Goal: Communication & Community: Answer question/provide support

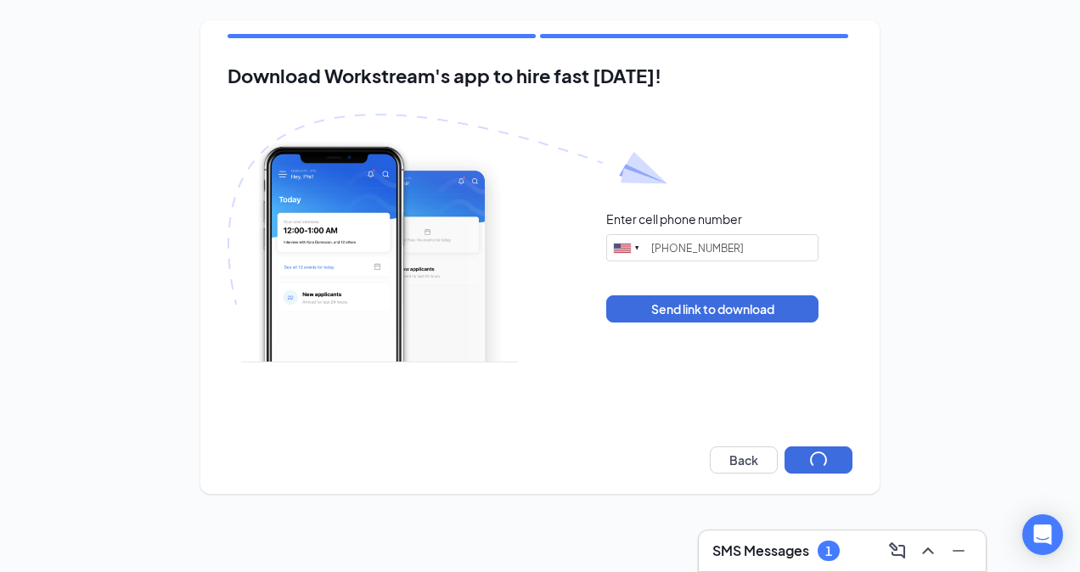
type input "[PHONE_NUMBER]"
click at [837, 466] on button "Next" at bounding box center [818, 459] width 68 height 27
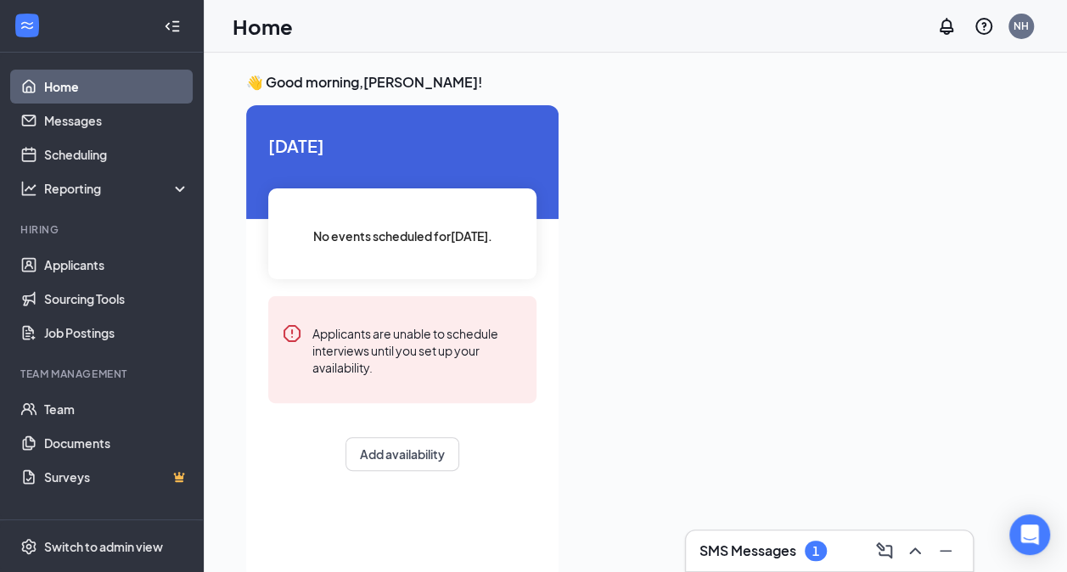
click at [772, 541] on h3 "SMS Messages" at bounding box center [747, 550] width 97 height 19
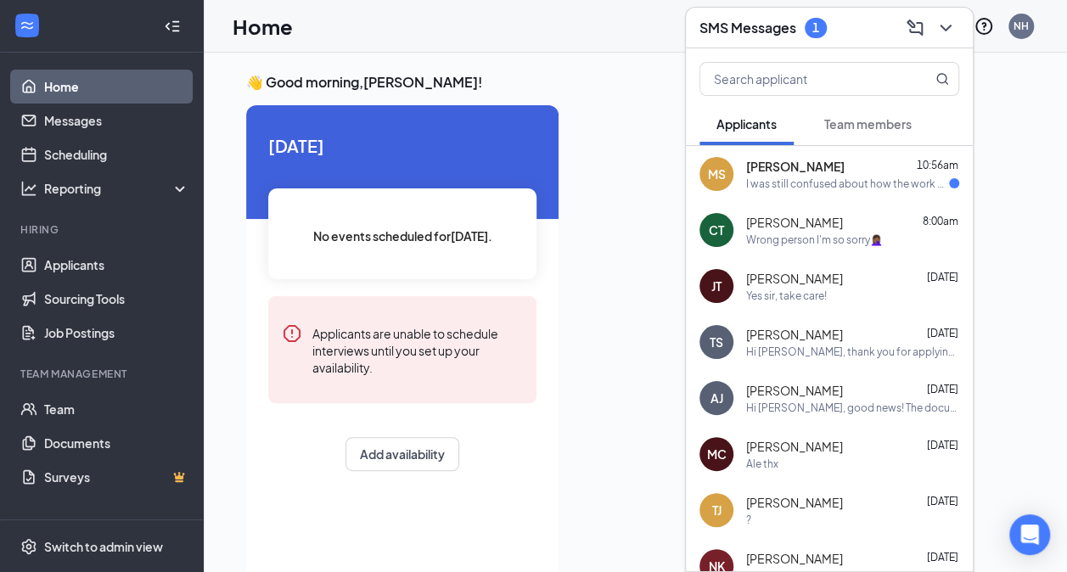
click at [852, 194] on div "[PERSON_NAME] 10:56am I was still confused about how the work permit will be si…" at bounding box center [829, 174] width 287 height 56
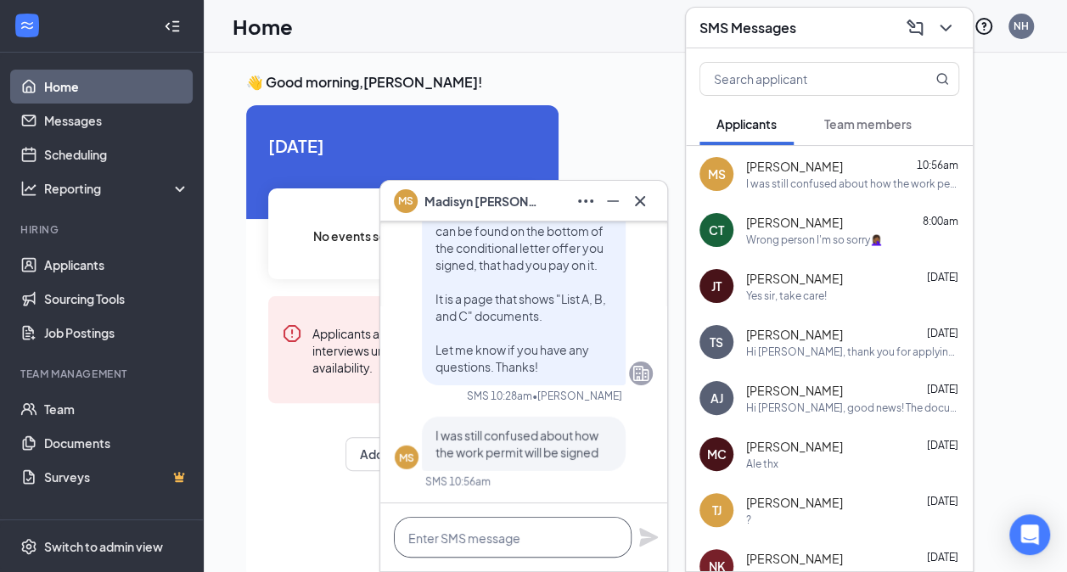
click at [540, 552] on textarea at bounding box center [513, 537] width 238 height 41
type textarea "s"
type textarea "S"
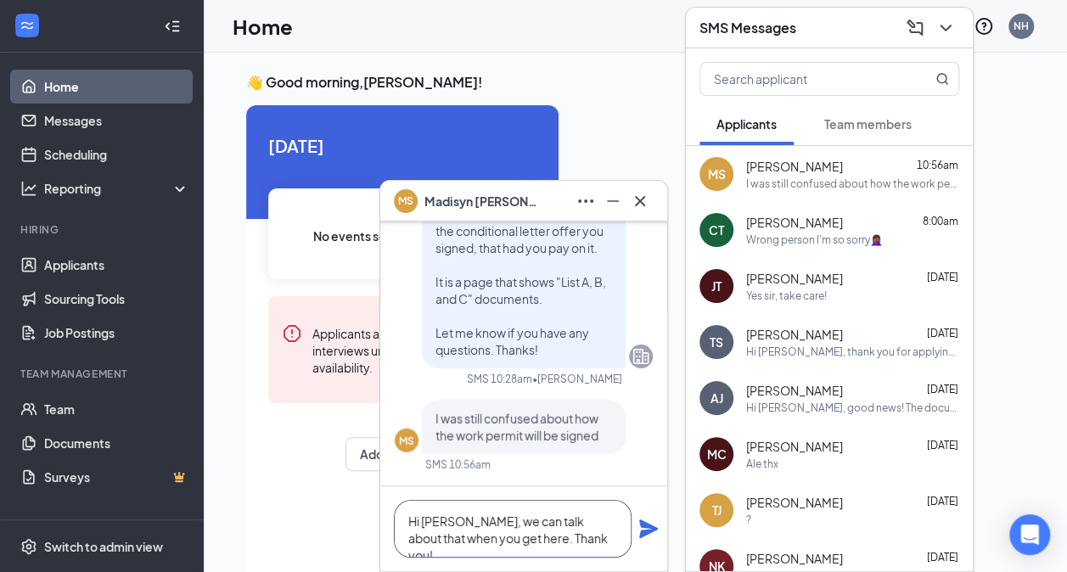
type textarea "Hi [PERSON_NAME], we can talk about that when you get here. Thank you!"
click at [643, 524] on icon "Plane" at bounding box center [648, 528] width 19 height 19
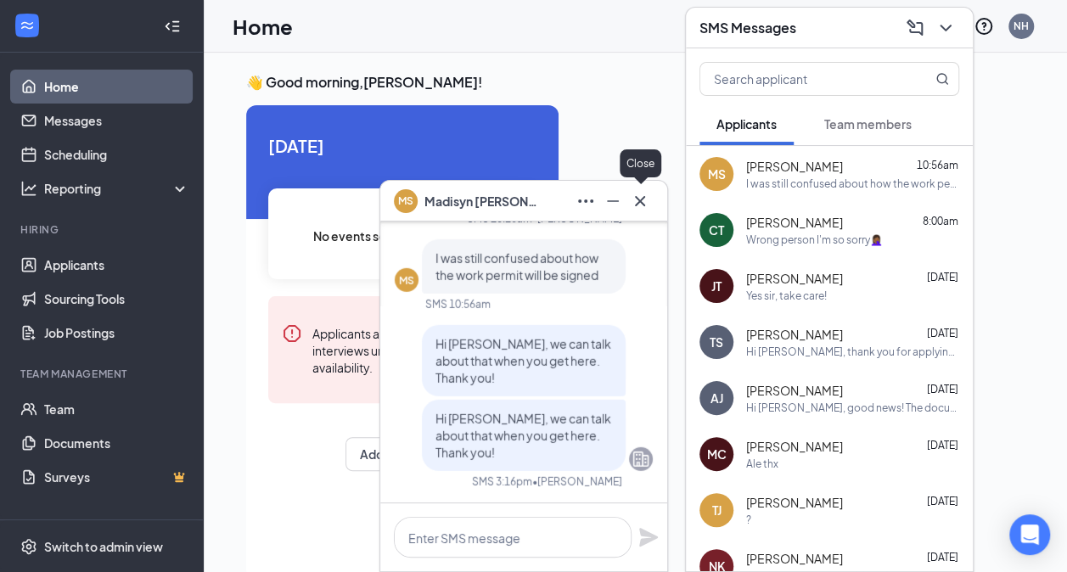
click at [645, 202] on icon "Cross" at bounding box center [640, 201] width 20 height 20
